Goal: Information Seeking & Learning: Learn about a topic

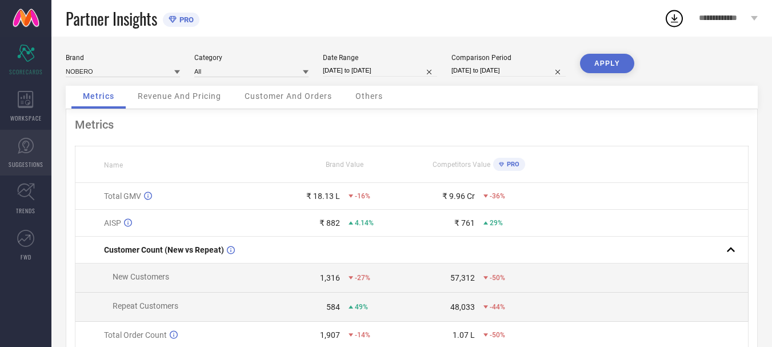
click at [26, 166] on span "SUGGESTIONS" at bounding box center [26, 164] width 35 height 9
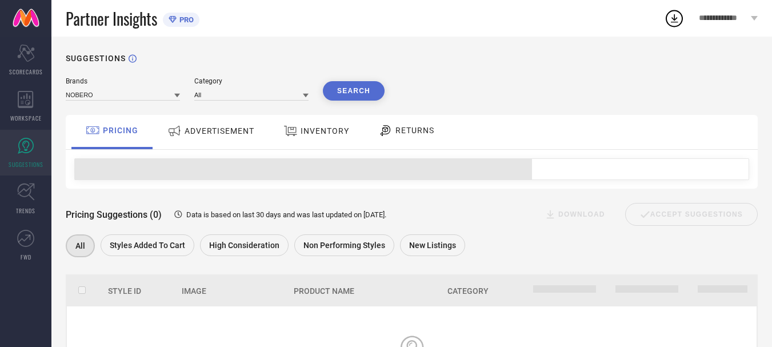
click at [220, 134] on span "ADVERTISEMENT" at bounding box center [219, 130] width 70 height 9
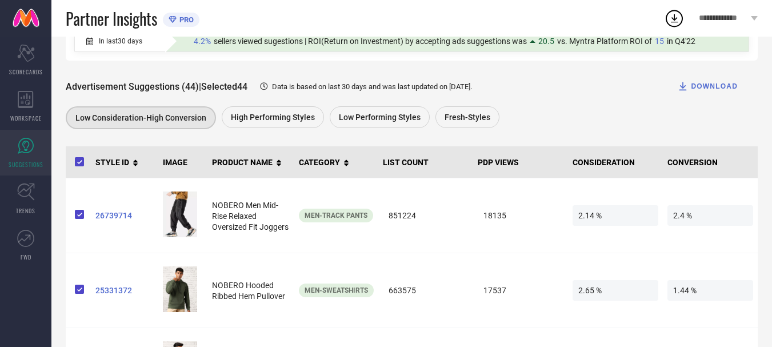
scroll to position [129, 0]
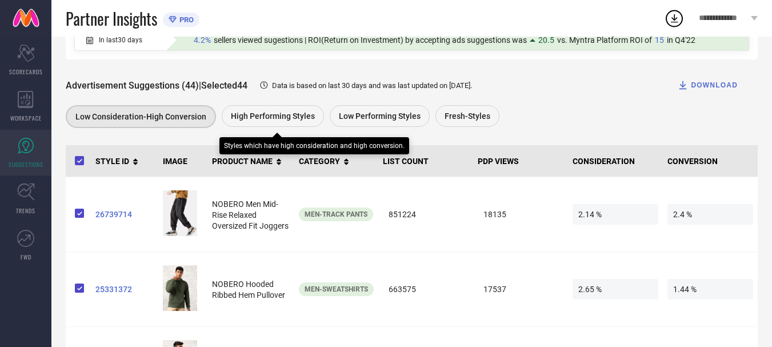
click at [297, 116] on span "High Performing Styles" at bounding box center [273, 115] width 84 height 9
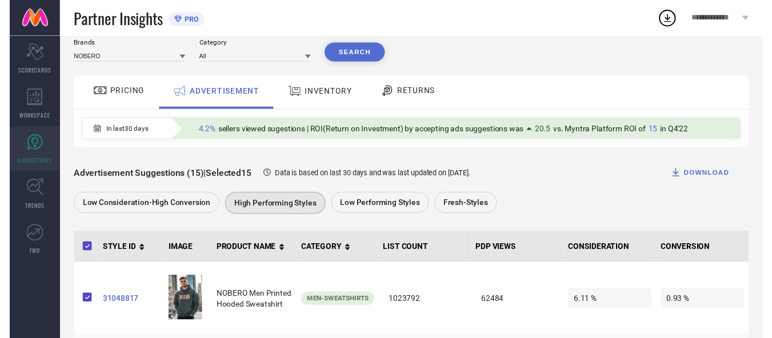
scroll to position [0, 0]
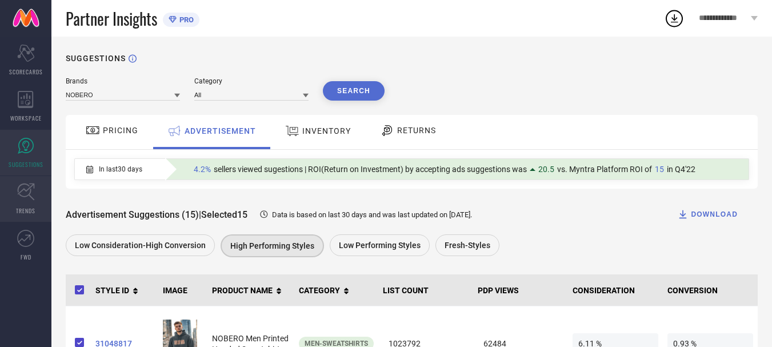
click at [29, 192] on icon at bounding box center [26, 192] width 18 height 18
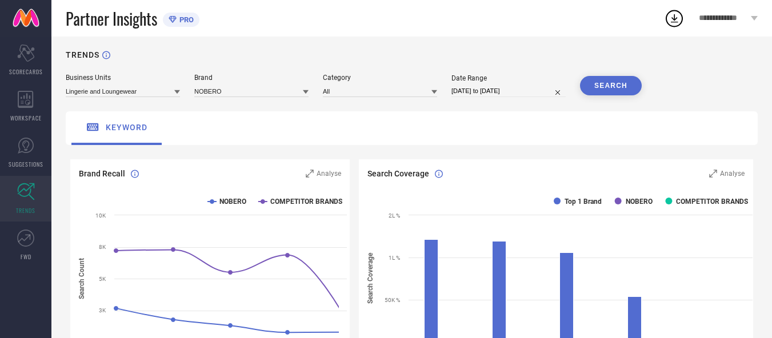
scroll to position [4, 0]
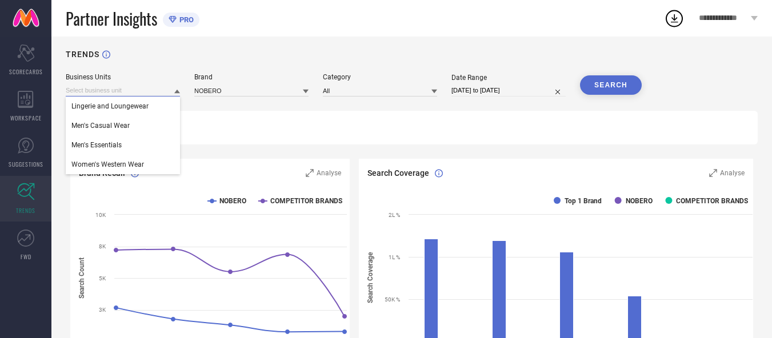
click at [154, 92] on input at bounding box center [123, 91] width 114 height 12
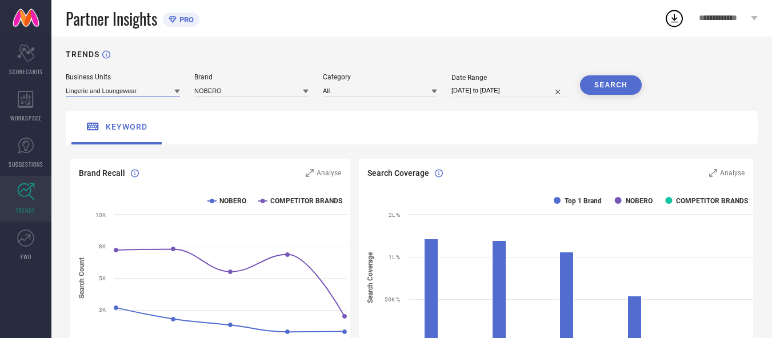
click at [120, 93] on input at bounding box center [123, 91] width 114 height 12
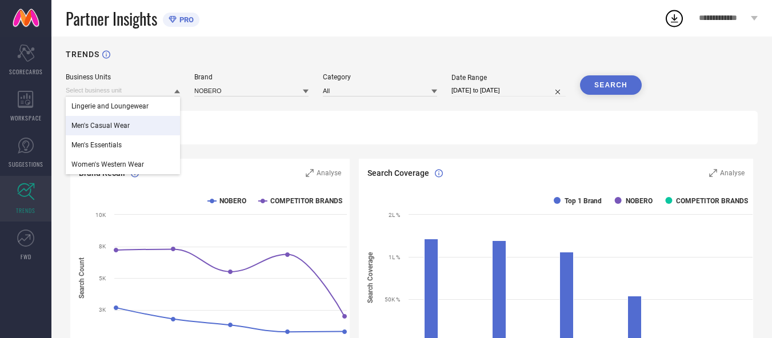
click at [120, 123] on span "Men's Casual Wear" at bounding box center [100, 126] width 58 height 8
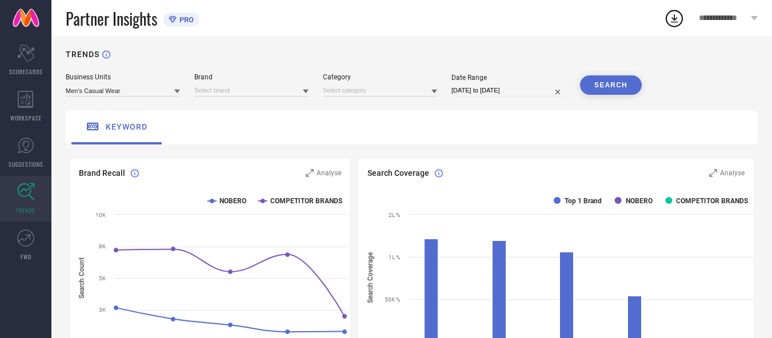
click at [598, 94] on button "SEARCH" at bounding box center [611, 84] width 62 height 19
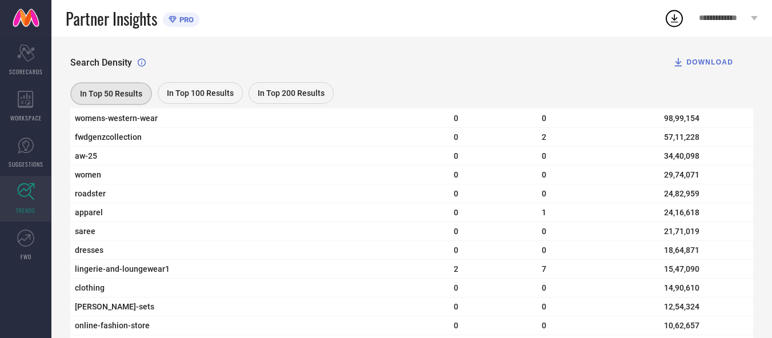
scroll to position [0, 8]
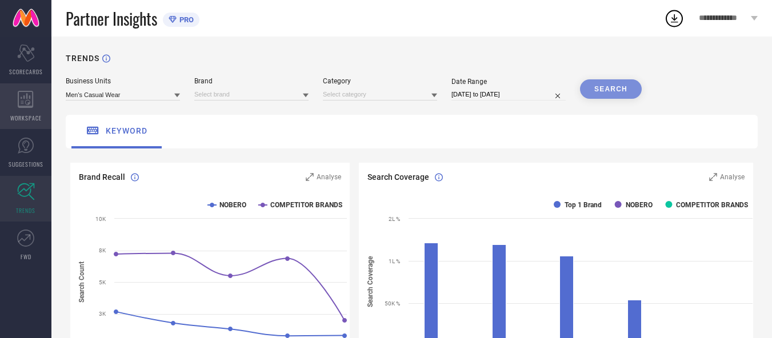
click at [24, 94] on icon at bounding box center [26, 99] width 16 height 17
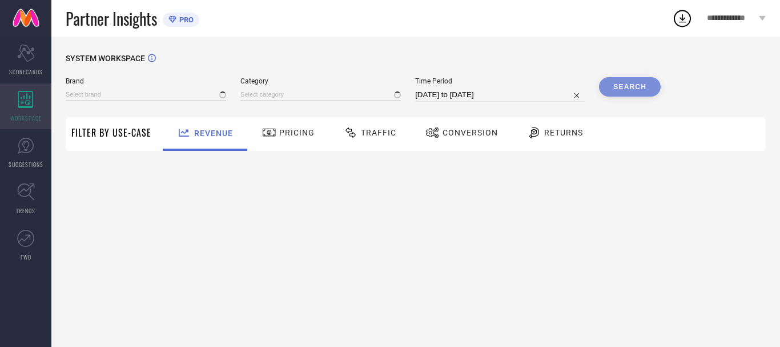
type input "NOBERO"
type input "All"
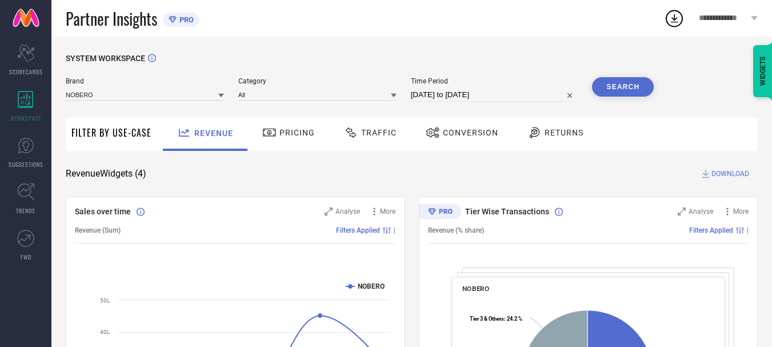
click at [474, 135] on span "Conversion" at bounding box center [470, 132] width 55 height 9
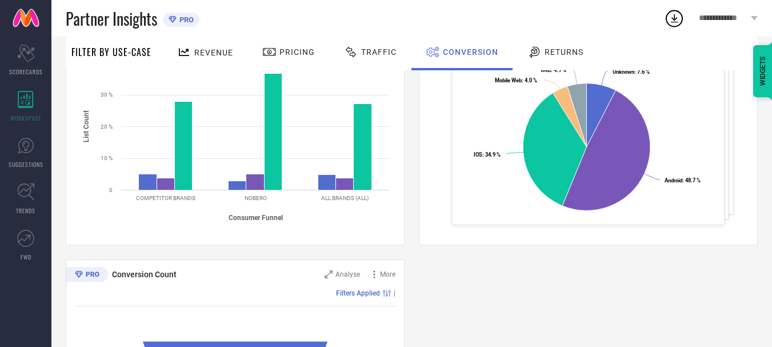
scroll to position [244, 0]
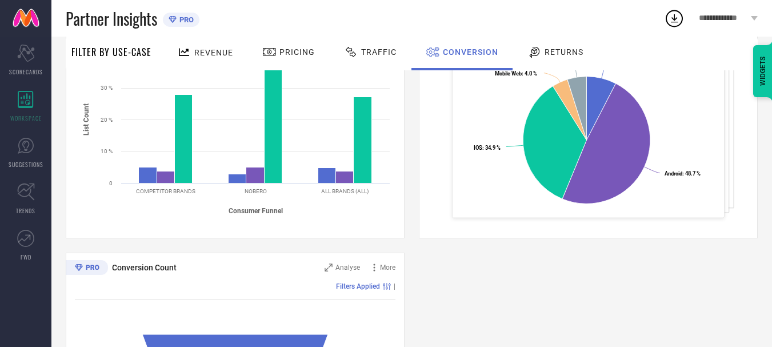
click at [532, 293] on div "Conversion Ratios Analyse More Filters Applied | Created with Highcharts 9.3.3 …" at bounding box center [412, 245] width 692 height 585
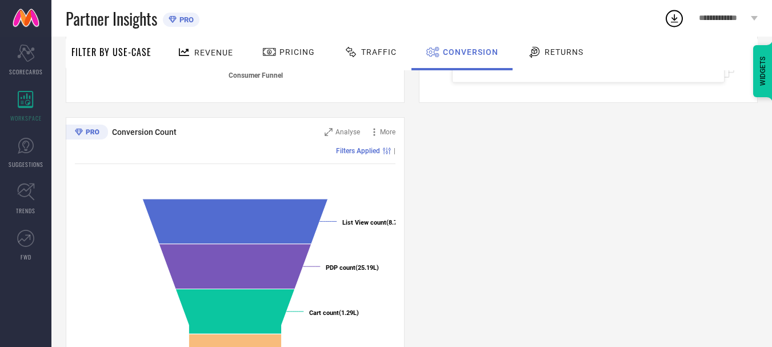
scroll to position [453, 0]
